Goal: Obtain resource: Obtain resource

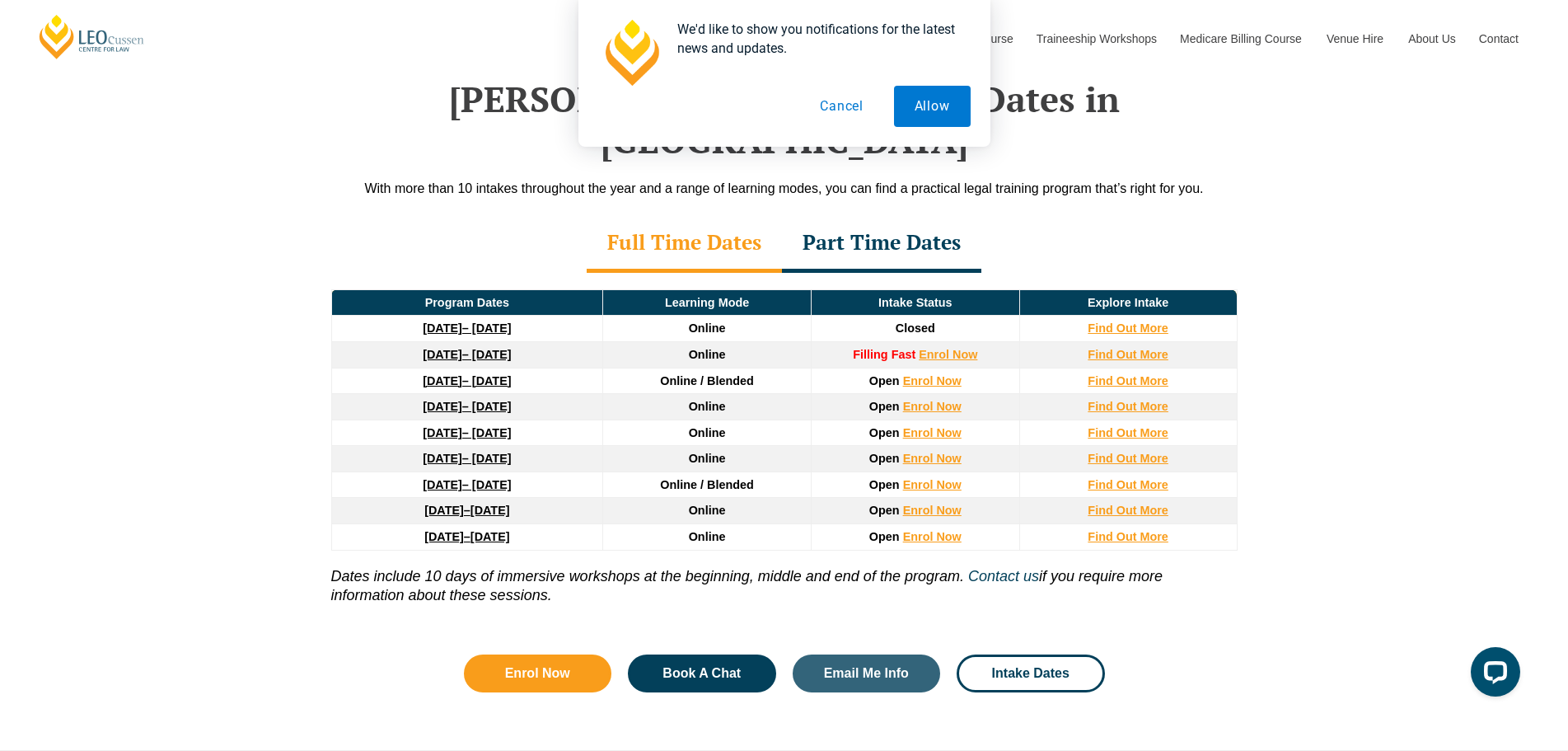
click at [829, 106] on button "Cancel" at bounding box center [841, 107] width 85 height 41
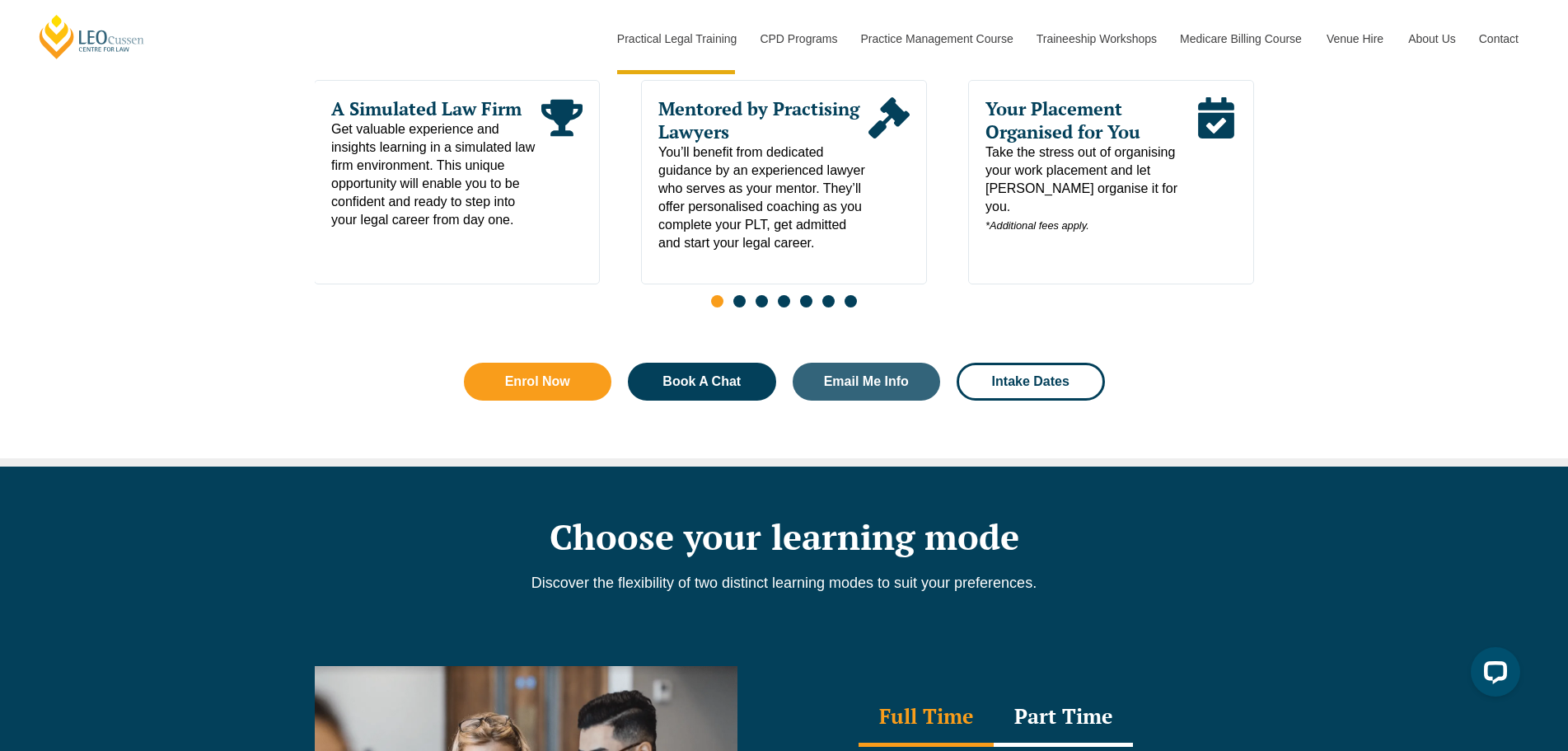
scroll to position [584, 0]
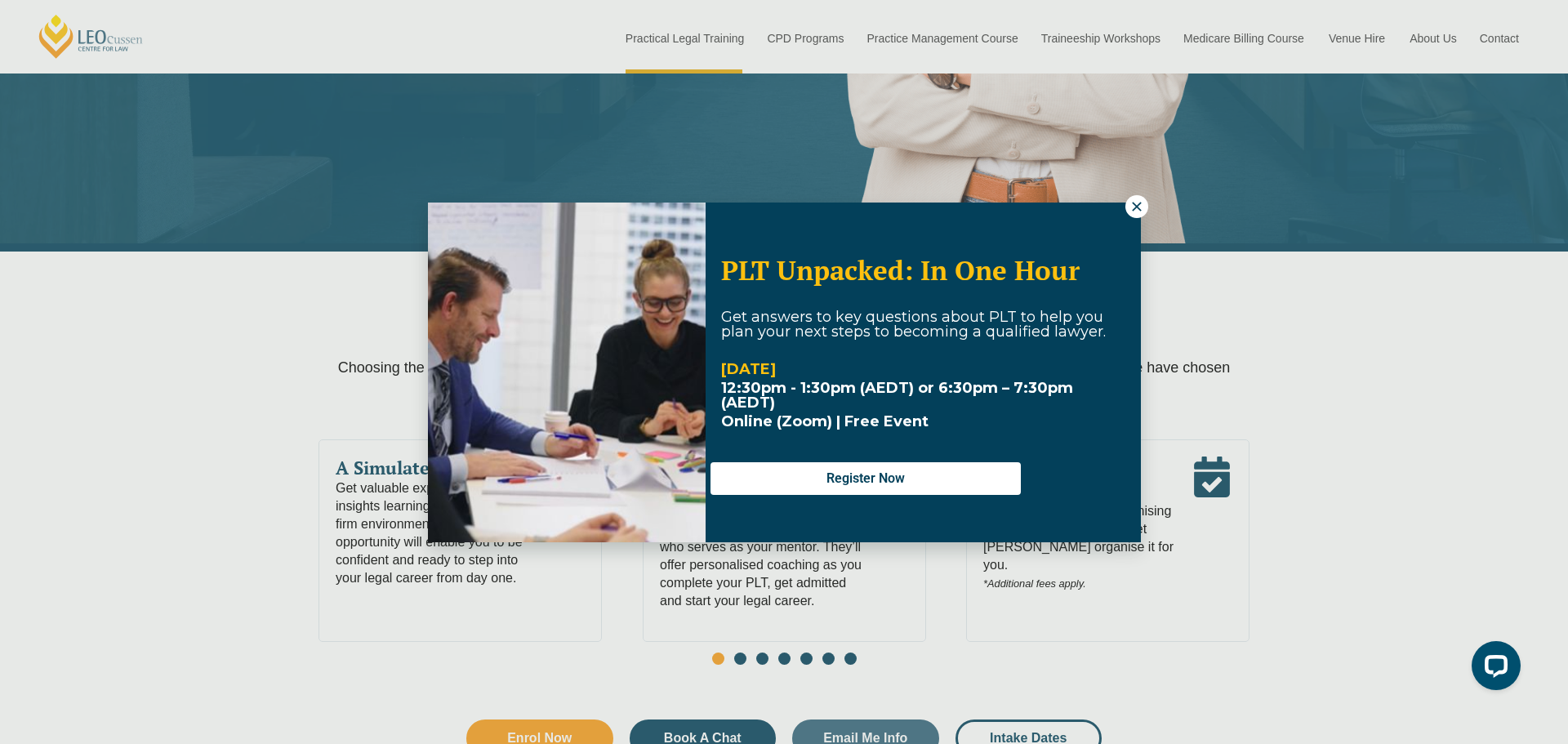
click at [1134, 209] on icon at bounding box center [1136, 206] width 9 height 9
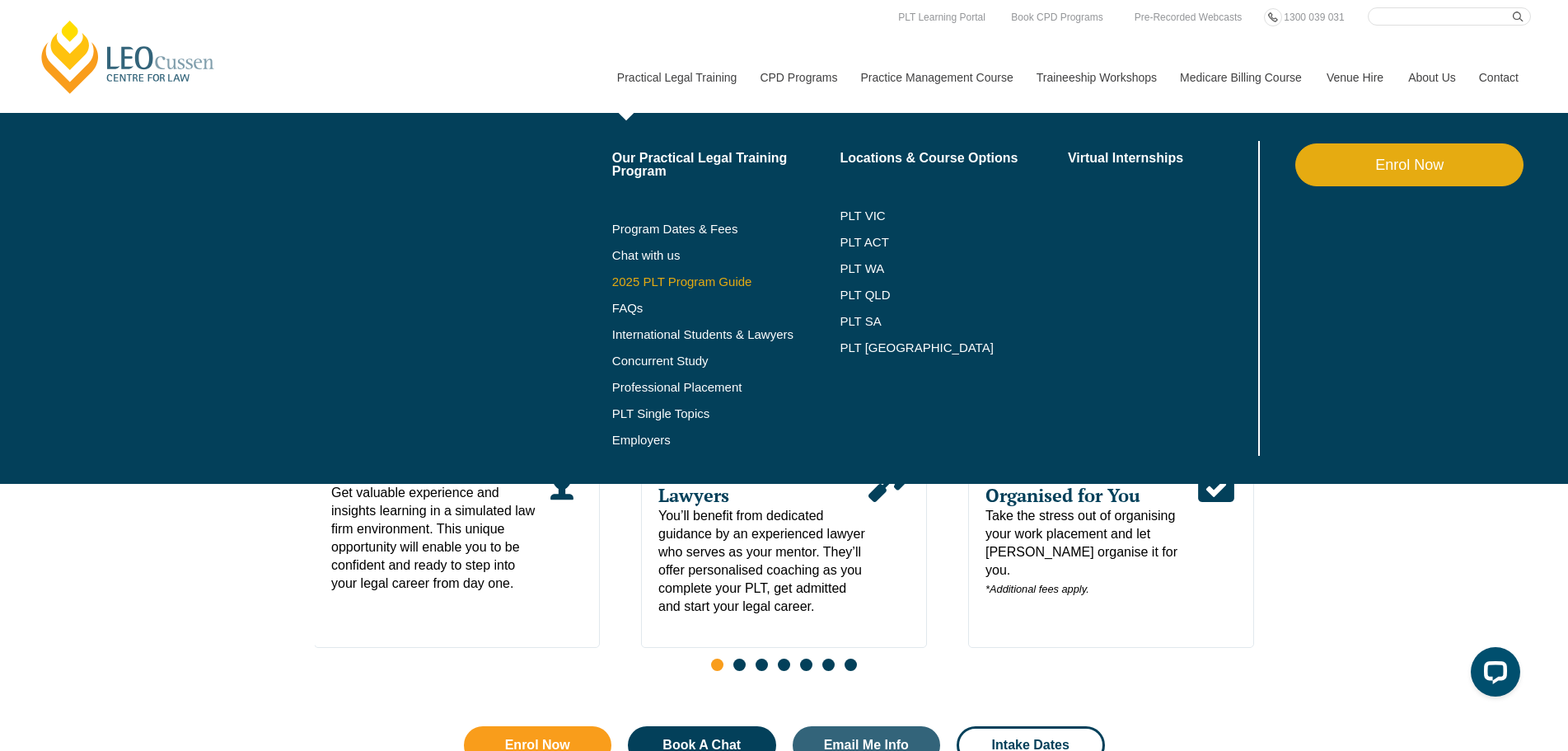
click at [659, 283] on link "2025 PLT Program Guide" at bounding box center [706, 281] width 187 height 13
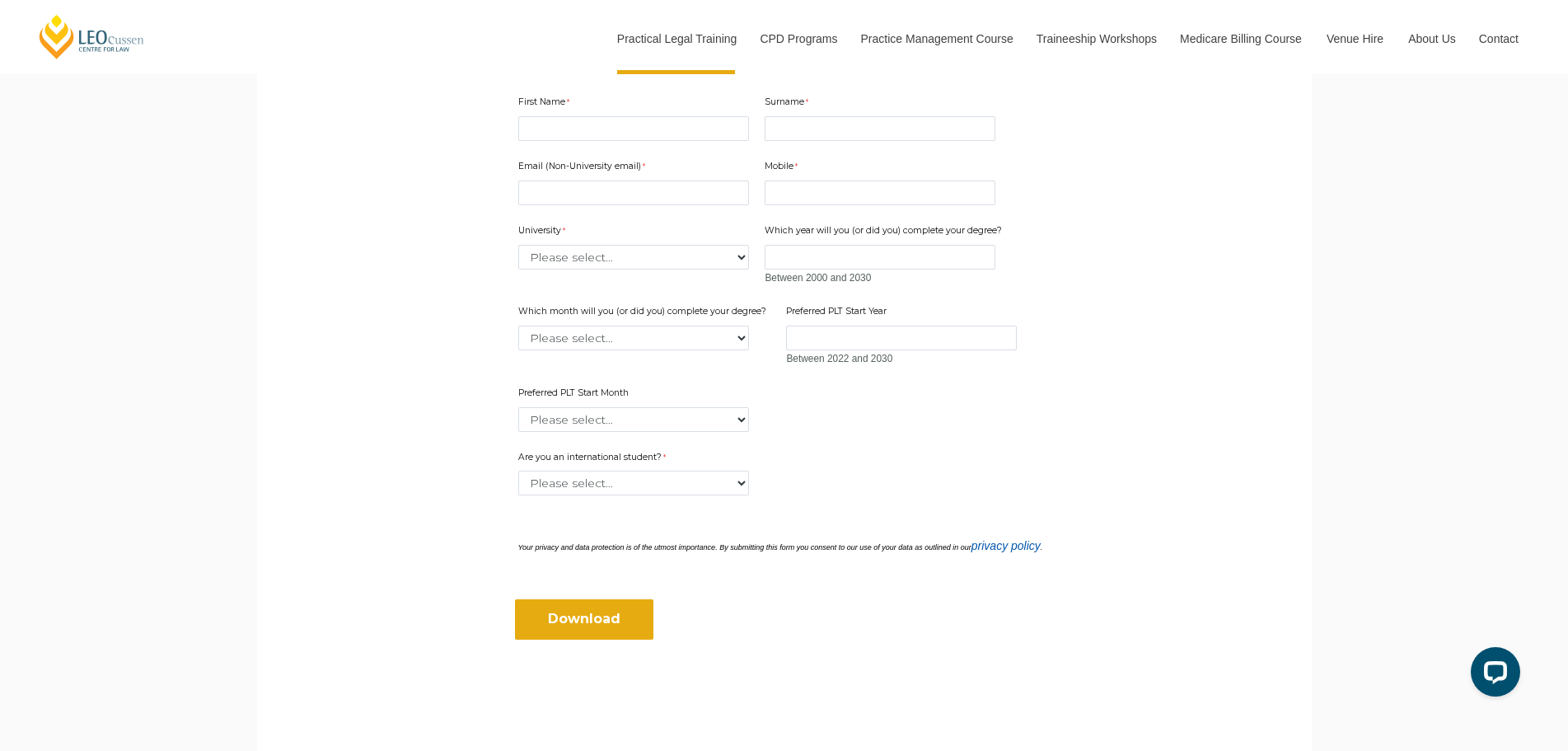
scroll to position [412, 0]
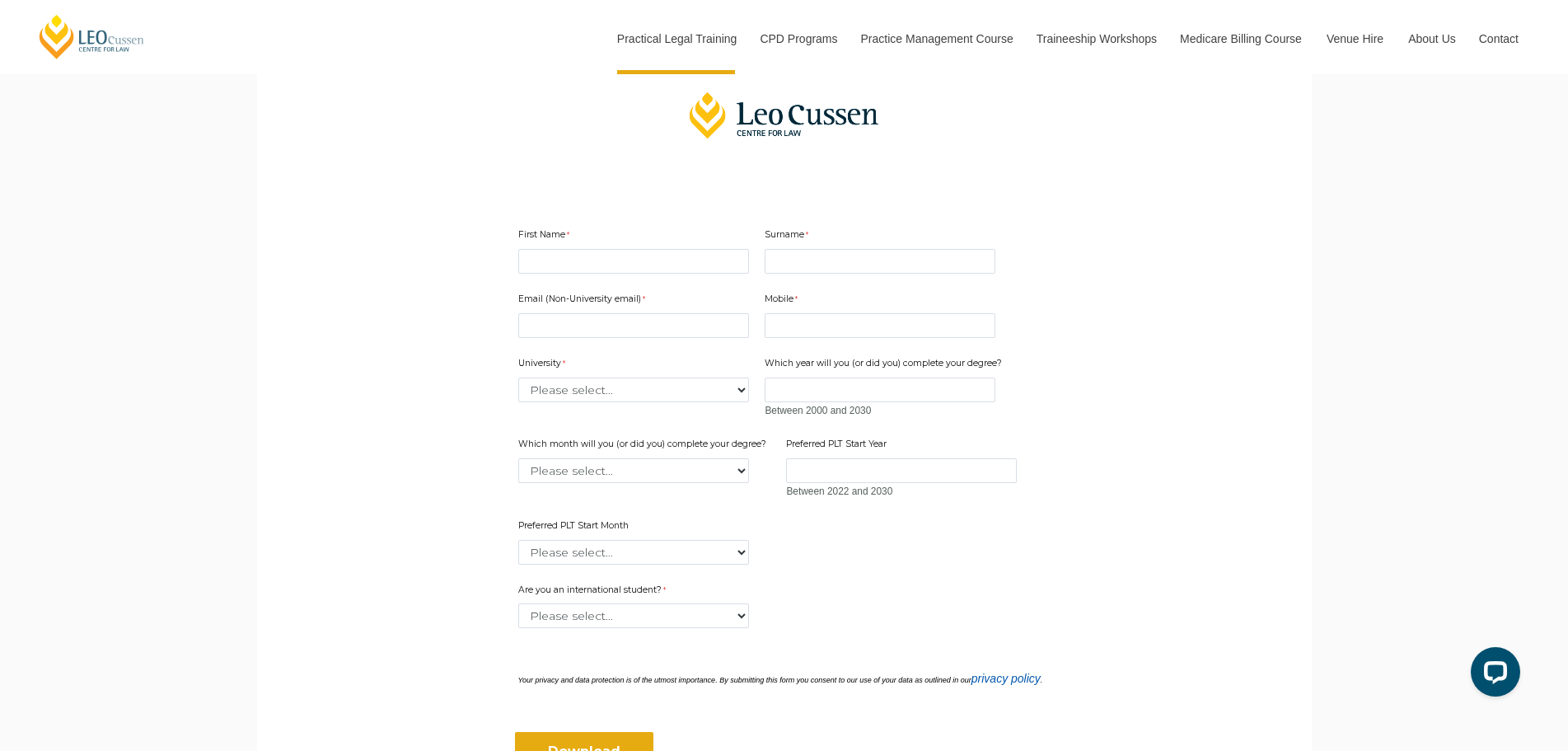
click at [658, 247] on div "First Name" at bounding box center [634, 251] width 244 height 52
click at [660, 278] on div "Email (Non-University email) Mobile 10 characters left. University Please selec…" at bounding box center [784, 422] width 546 height 291
click at [657, 266] on input "First Name" at bounding box center [633, 261] width 231 height 25
type input "."
click at [805, 266] on input "Surname" at bounding box center [880, 261] width 231 height 25
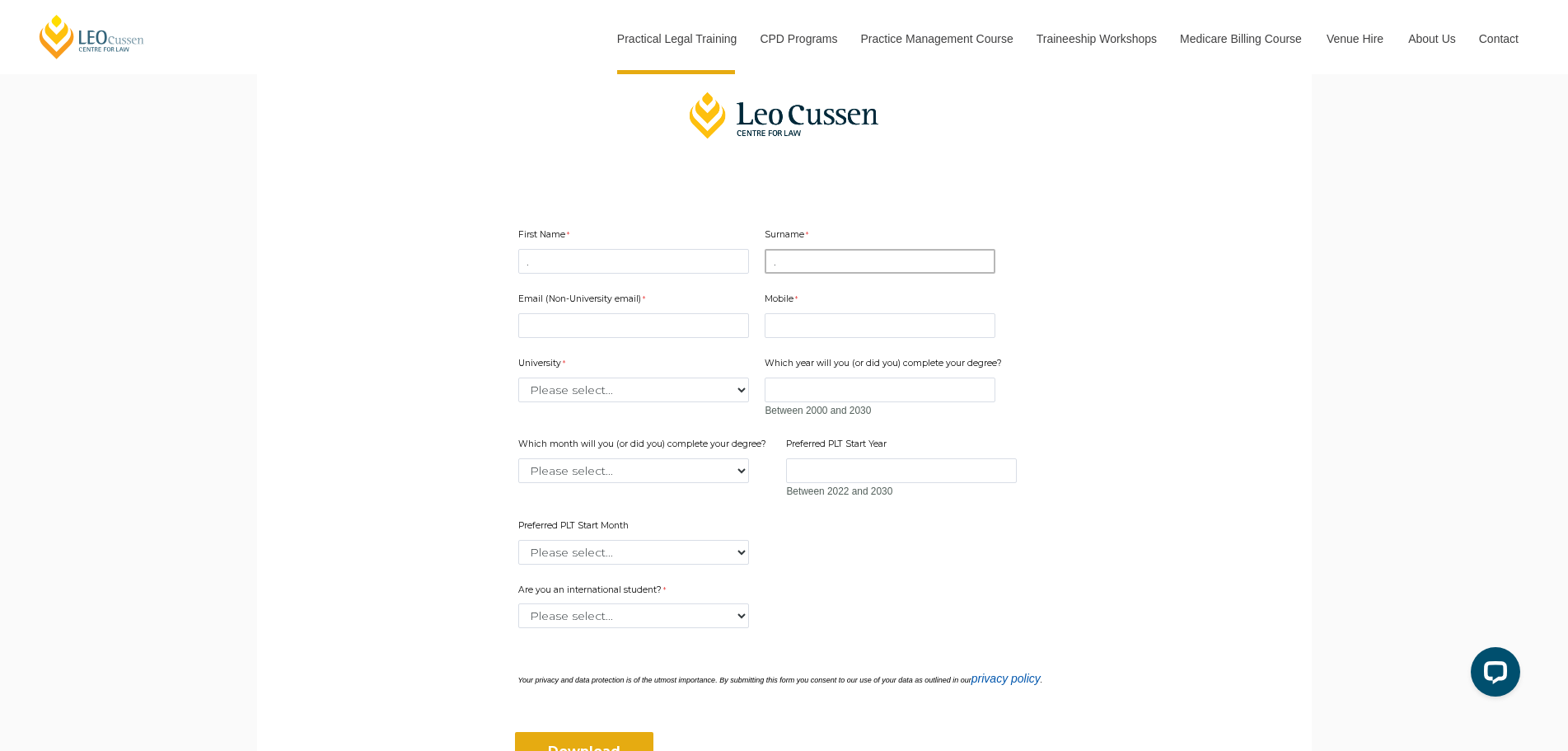
type input "."
drag, startPoint x: 577, startPoint y: 316, endPoint x: 577, endPoint y: 327, distance: 11.0
click at [577, 316] on input "Email (Non-University email)" at bounding box center [633, 325] width 231 height 25
type input "im.bham@gmail.com"
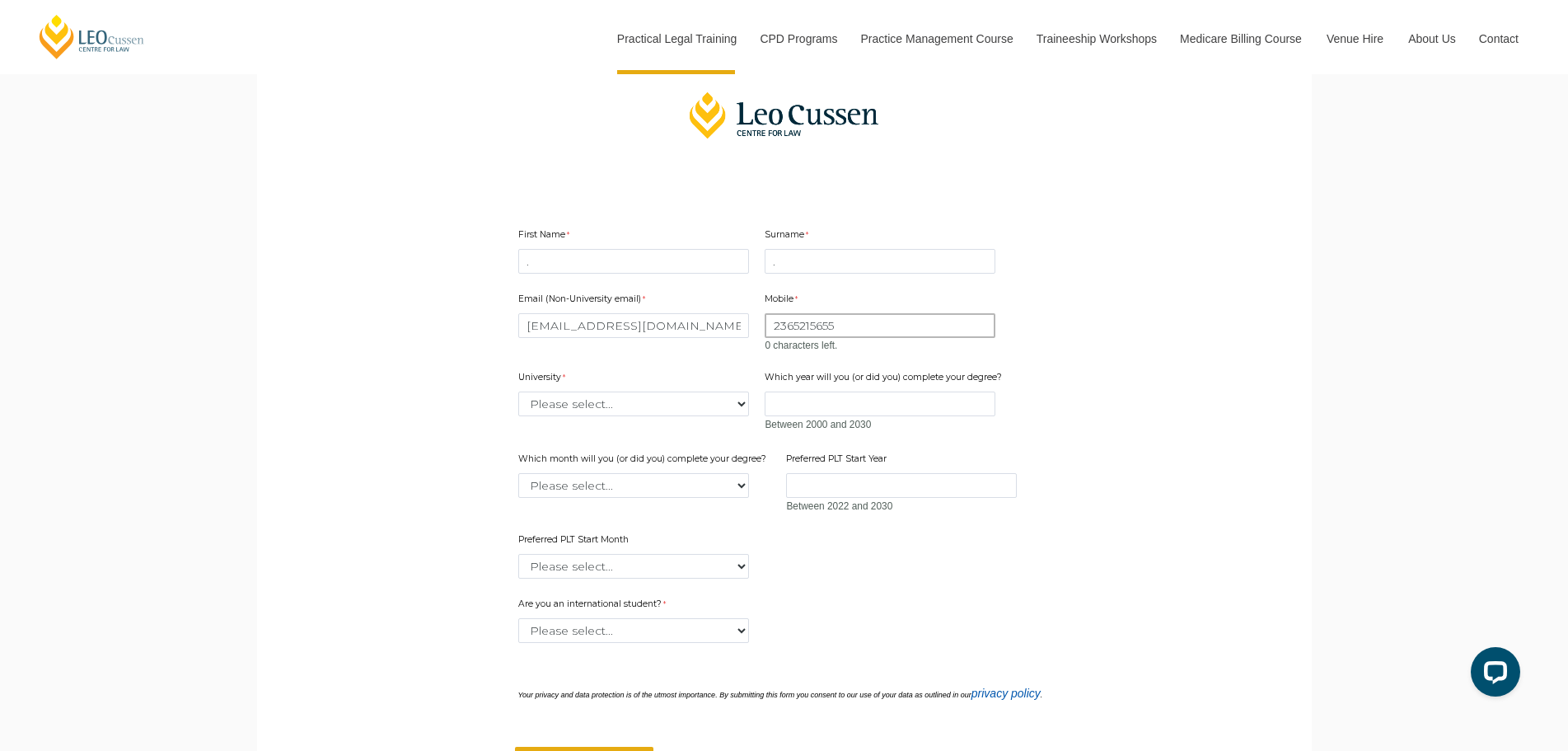
type input "2365215655"
click at [659, 406] on div "Email (Non-University email) im.bham@gmail.com Mobile 2365215655 0 characters l…" at bounding box center [784, 429] width 546 height 305
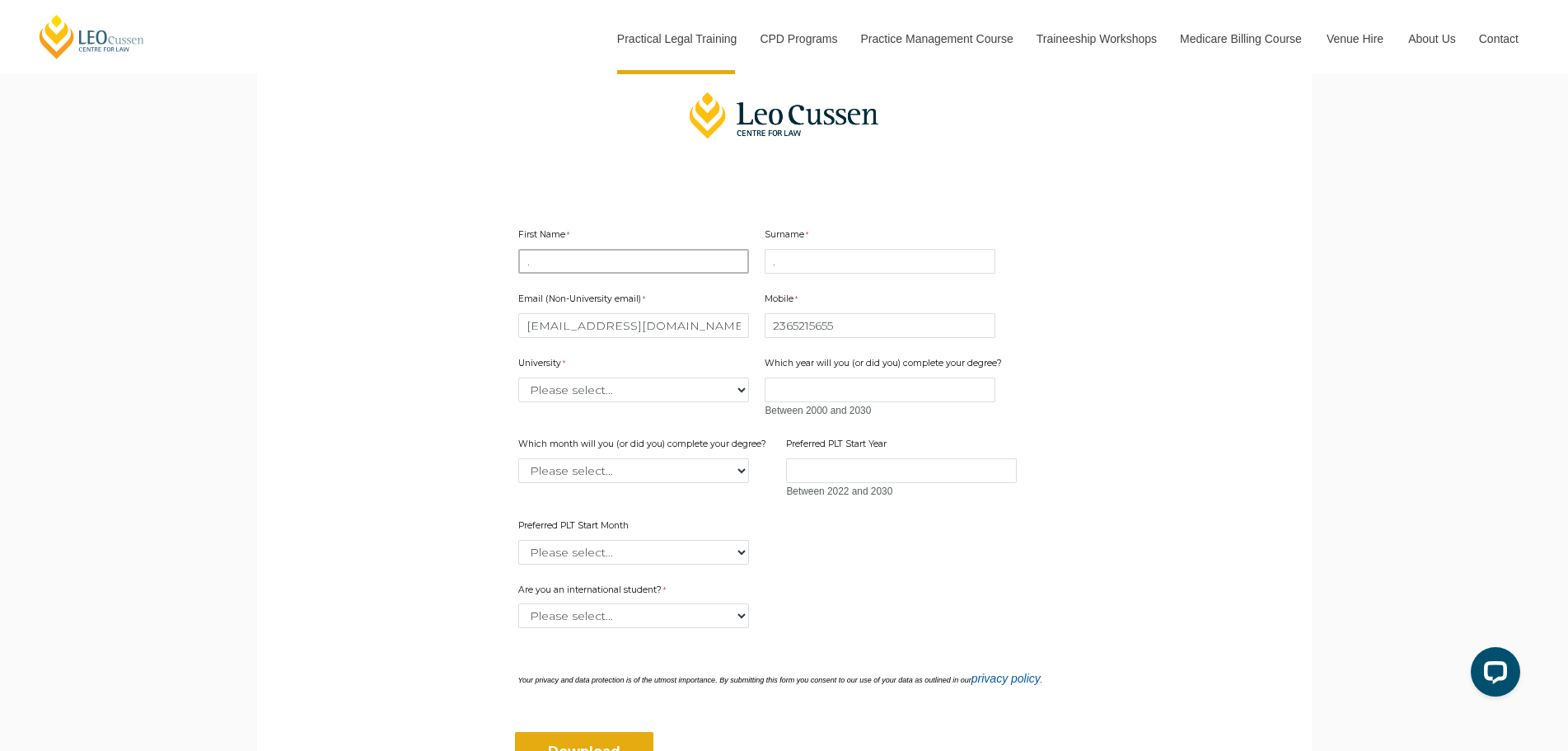
click at [672, 265] on input "." at bounding box center [633, 261] width 231 height 25
type input "I"
click at [657, 391] on select "Please select... Australian Catholic University Australian National University …" at bounding box center [633, 389] width 231 height 25
select select "tfa_2220"
click at [518, 377] on select "Please select... Australian Catholic University Australian National University …" at bounding box center [633, 389] width 231 height 25
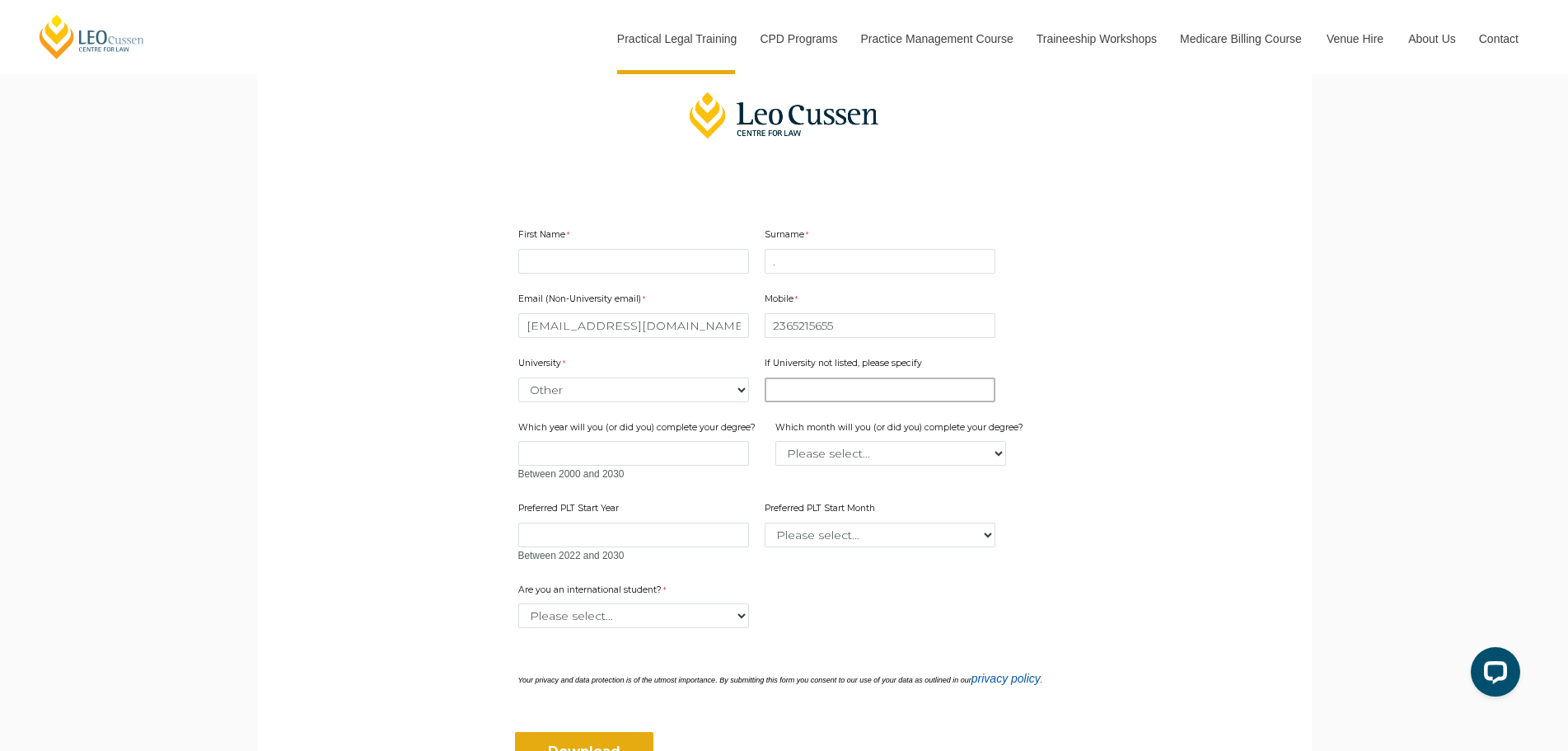
click at [832, 391] on input "If University not listed, please specify" at bounding box center [880, 389] width 231 height 25
click at [681, 452] on input "Which year will you (or did you) complete your degree?" at bounding box center [633, 453] width 231 height 25
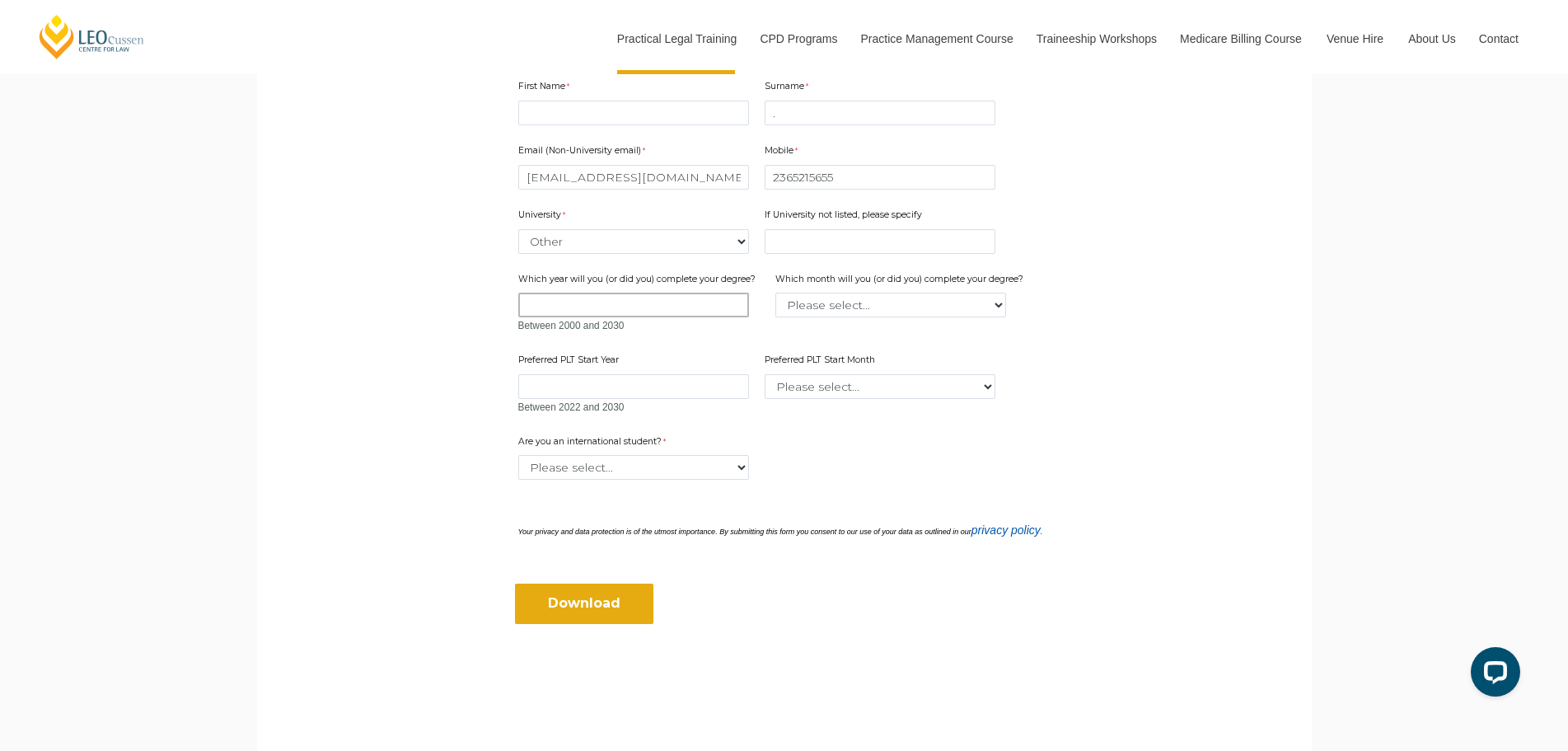
scroll to position [577, 0]
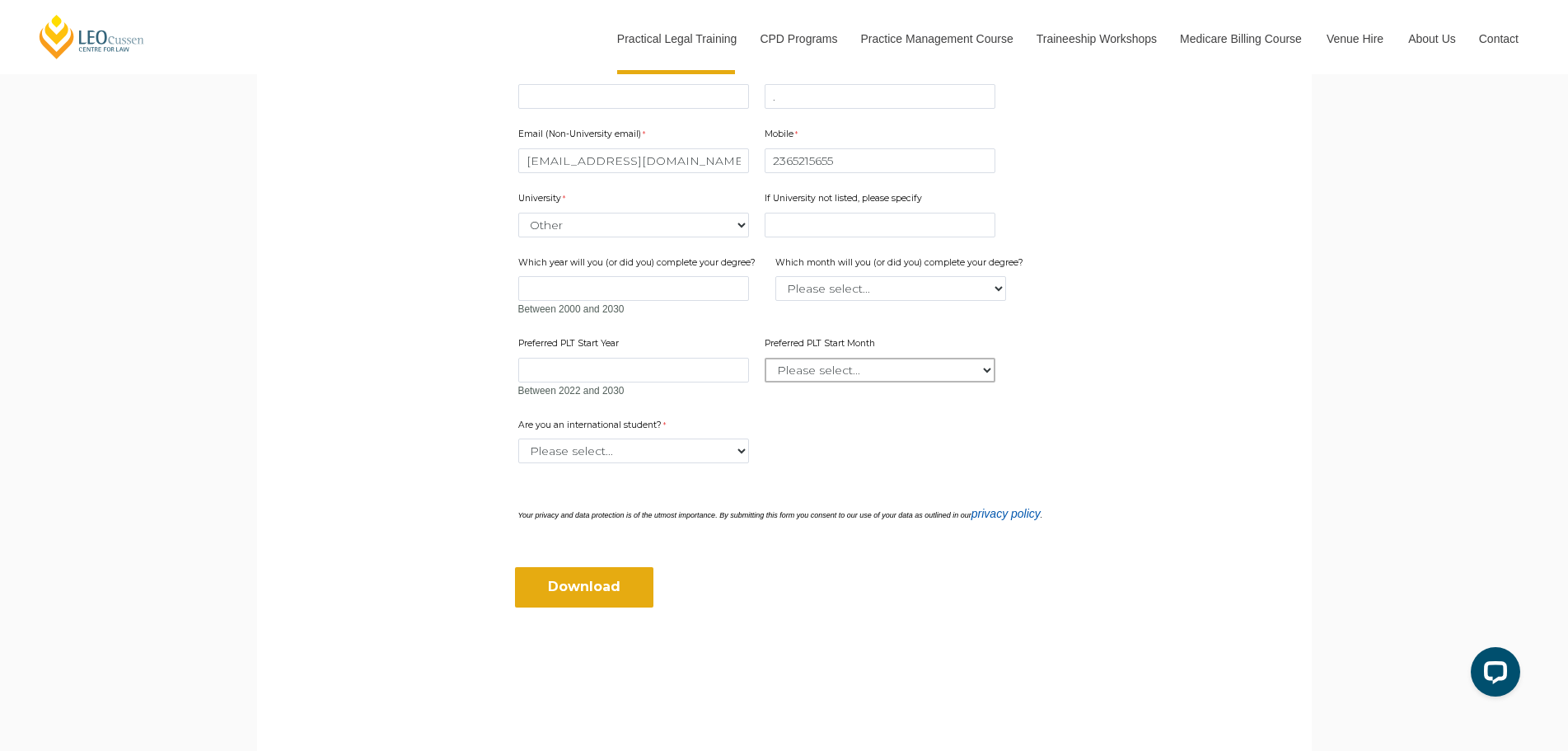
click at [895, 359] on select "Please select... January February March April May June July August September Oc…" at bounding box center [880, 369] width 231 height 25
click at [1174, 358] on main "2025 PLT Program Guide Download the FREE Leo Cussen PLT Guide! Looking to kicks…" at bounding box center [784, 139] width 1030 height 1181
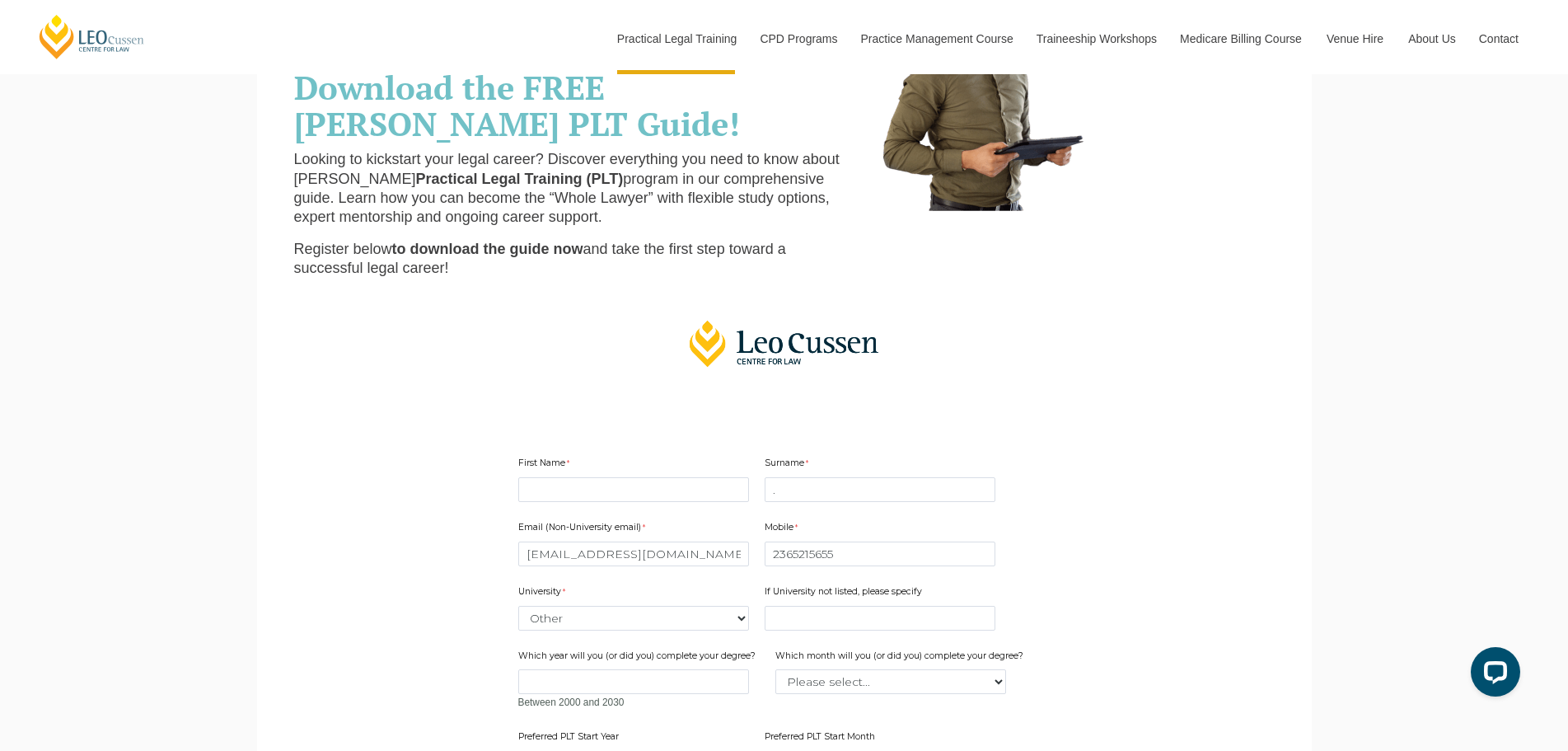
scroll to position [165, 0]
